Goal: Register for event/course

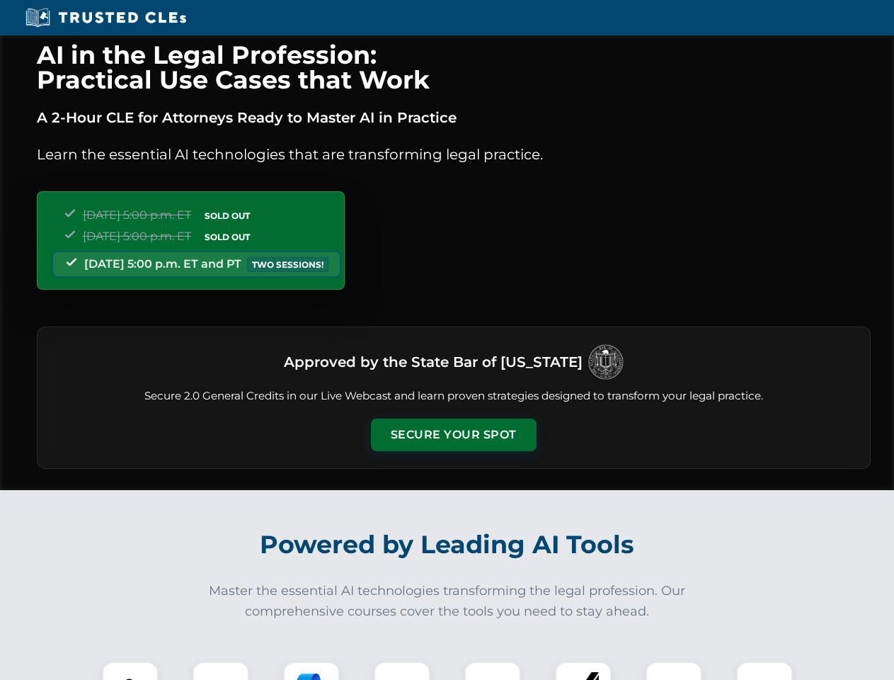
click at [453, 435] on button "Secure Your Spot" at bounding box center [454, 434] width 166 height 33
click at [130, 670] on img at bounding box center [130, 689] width 41 height 41
click at [221, 670] on div at bounding box center [221, 689] width 57 height 57
